Goal: Communication & Community: Answer question/provide support

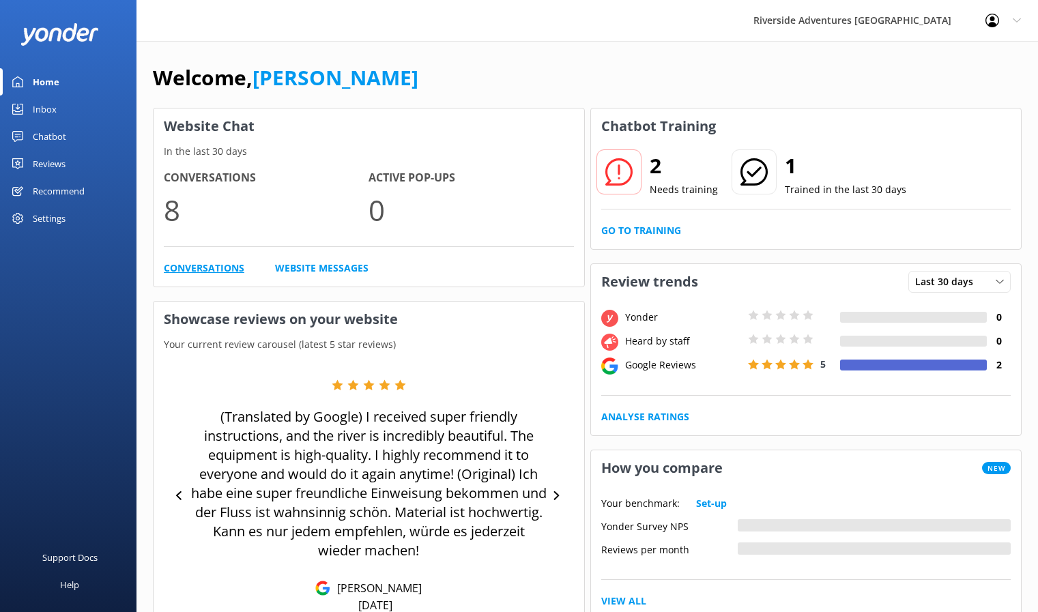
click at [180, 267] on link "Conversations" at bounding box center [204, 268] width 81 height 15
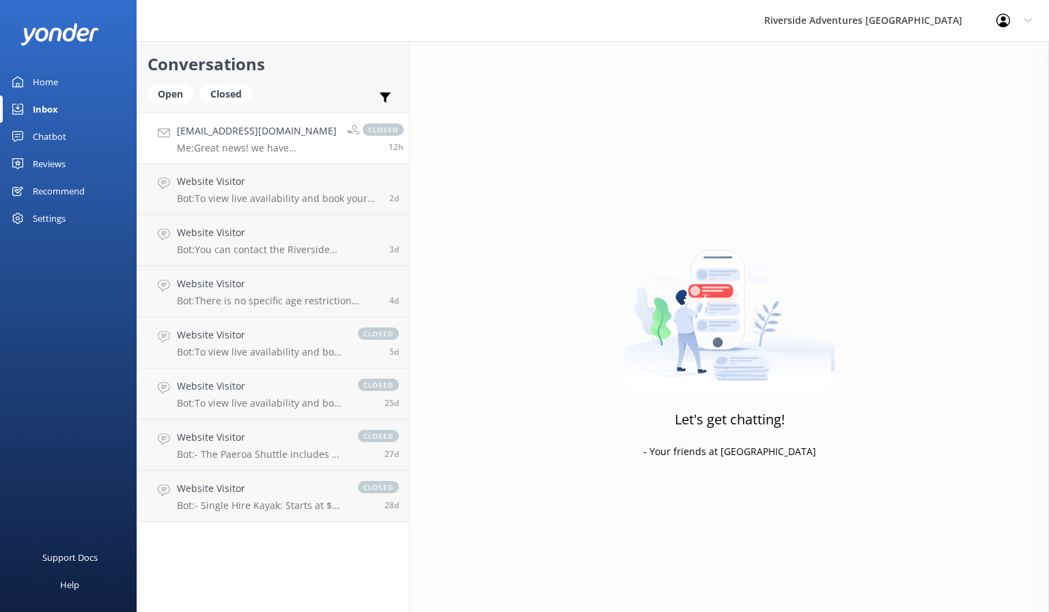
click at [215, 142] on p "Me: Great news! we have availability and I can book that for you." at bounding box center [257, 148] width 160 height 12
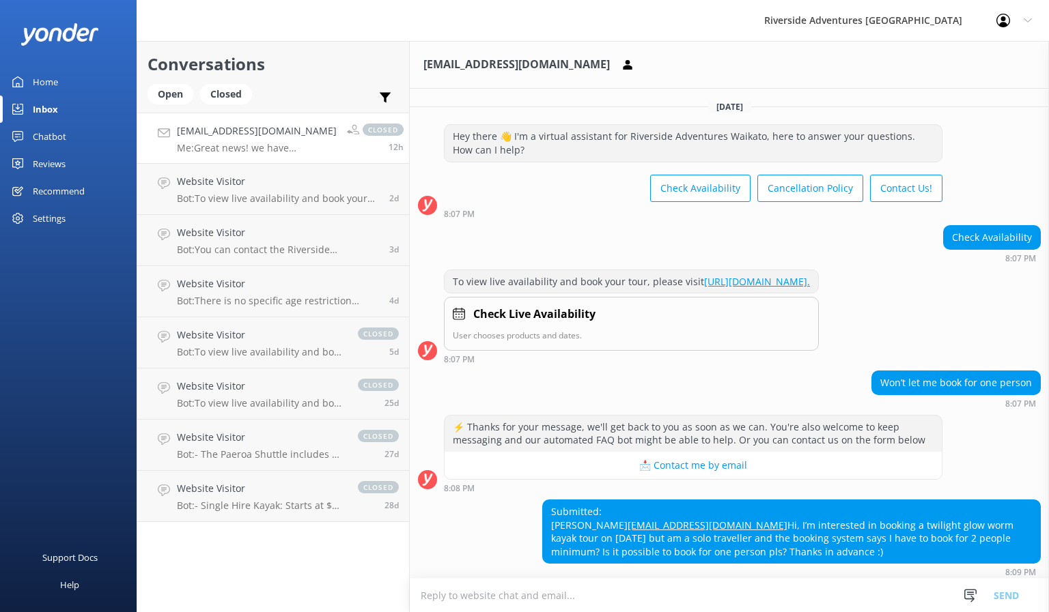
scroll to position [305, 0]
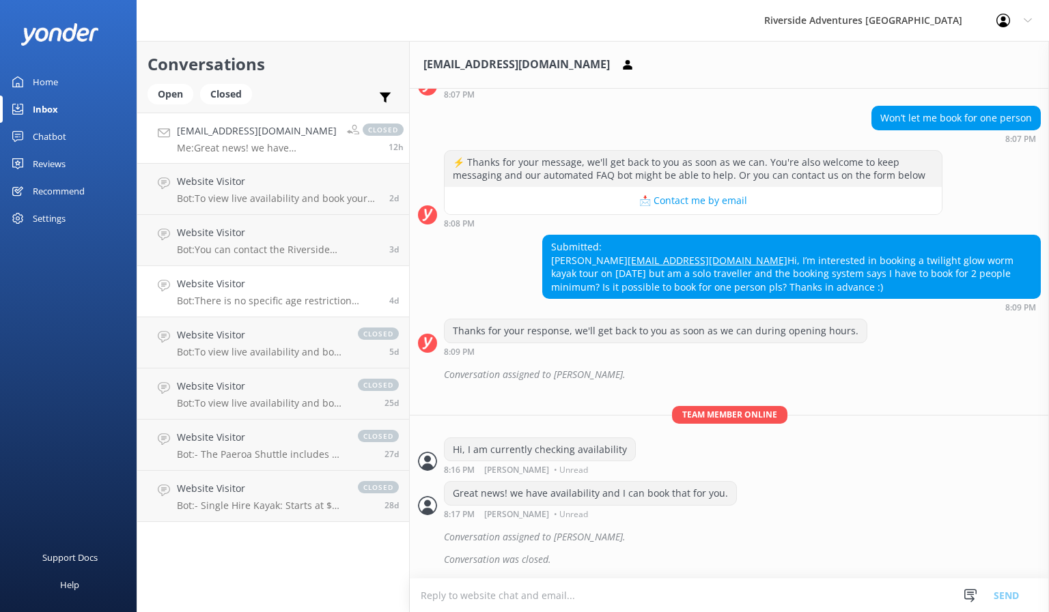
click at [236, 291] on h4 "Website Visitor" at bounding box center [278, 283] width 202 height 15
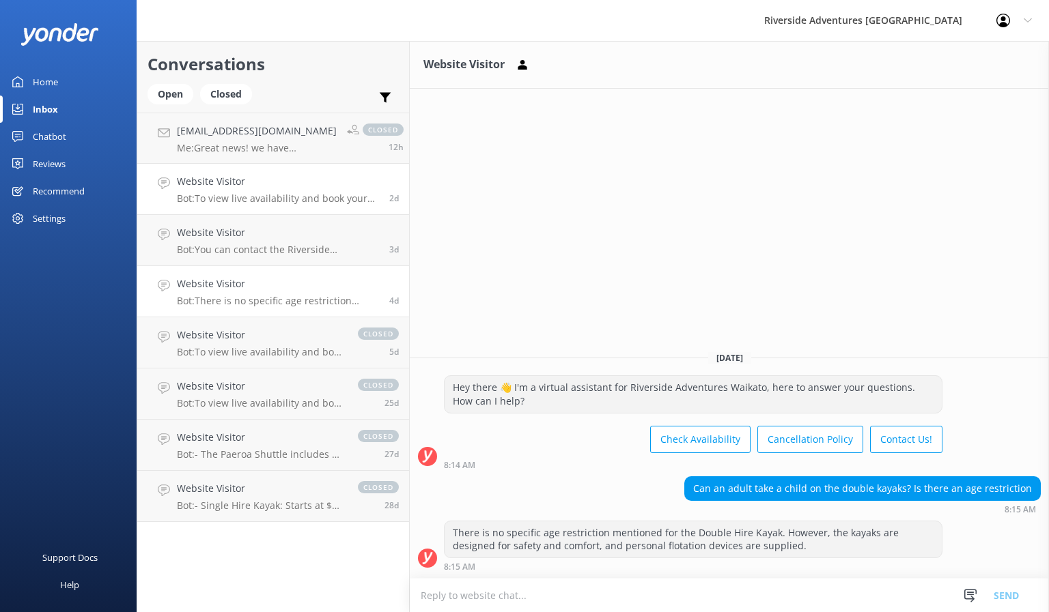
click at [207, 188] on h4 "Website Visitor" at bounding box center [278, 181] width 202 height 15
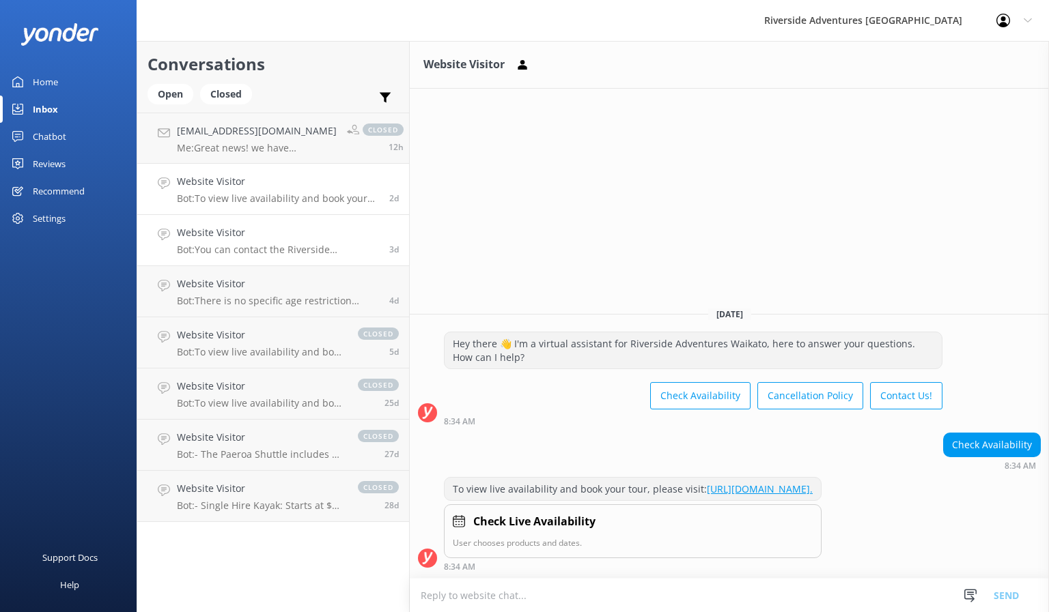
click at [222, 236] on h4 "Website Visitor" at bounding box center [278, 232] width 202 height 15
